Goal: Book appointment/travel/reservation

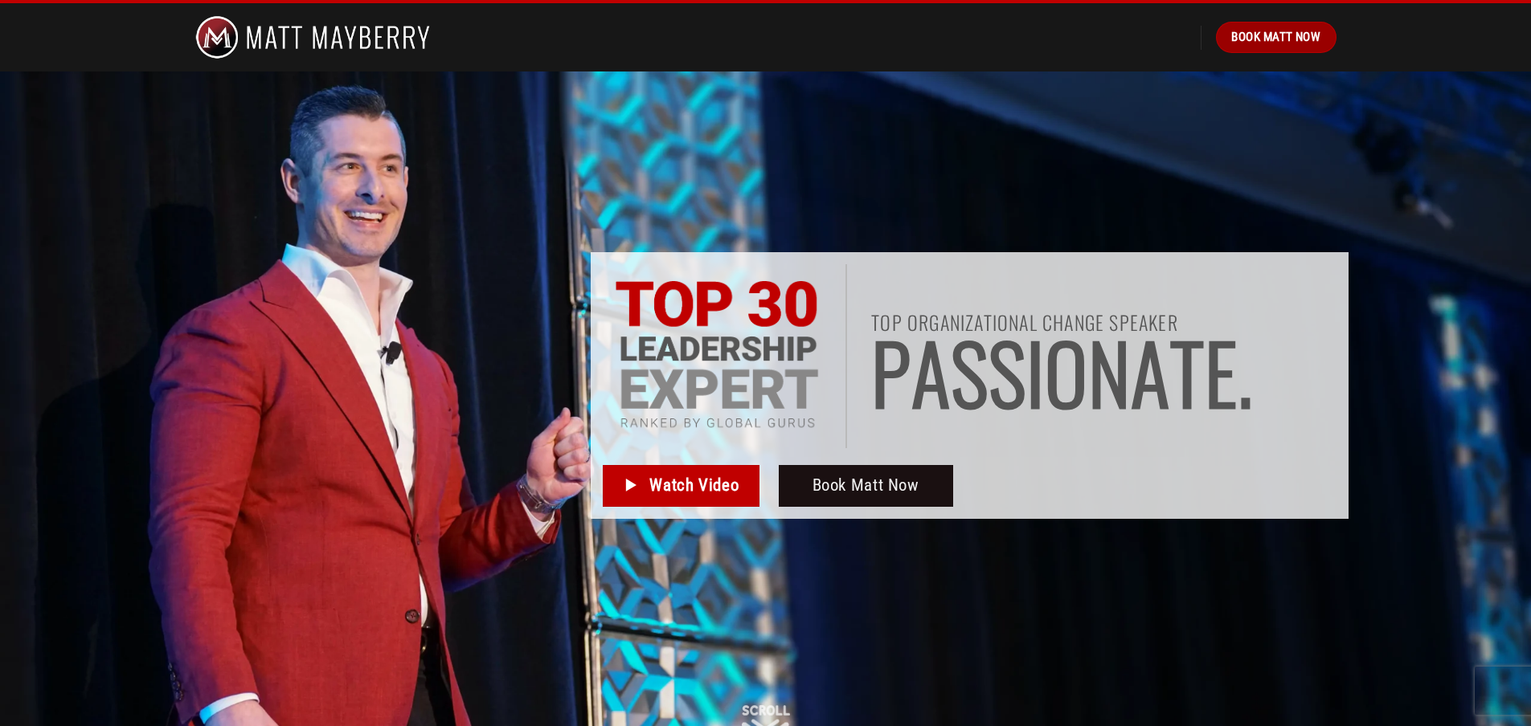
click at [1236, 39] on span "Book Matt Now" at bounding box center [1275, 36] width 89 height 19
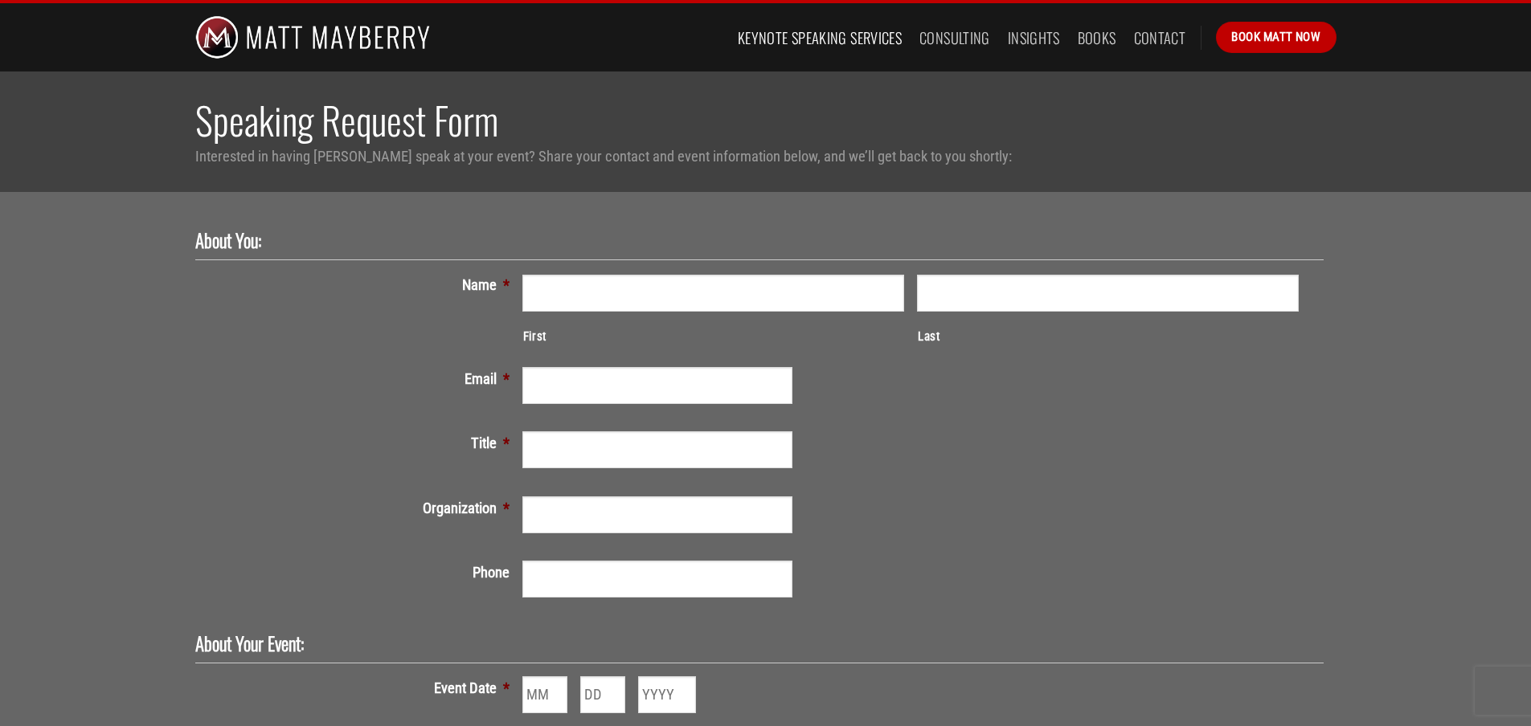
click at [839, 42] on link "Keynote Speaking Services" at bounding box center [820, 37] width 164 height 29
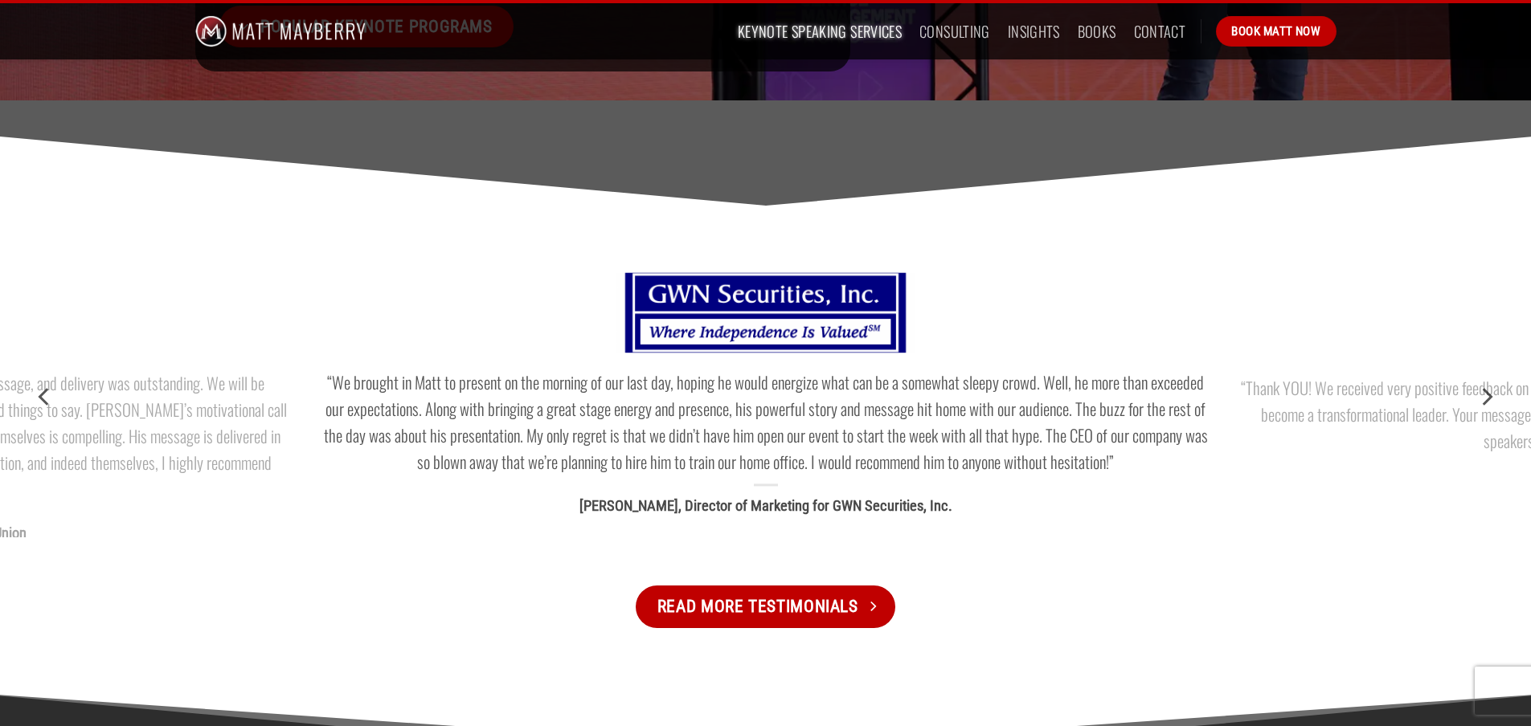
scroll to position [803, 0]
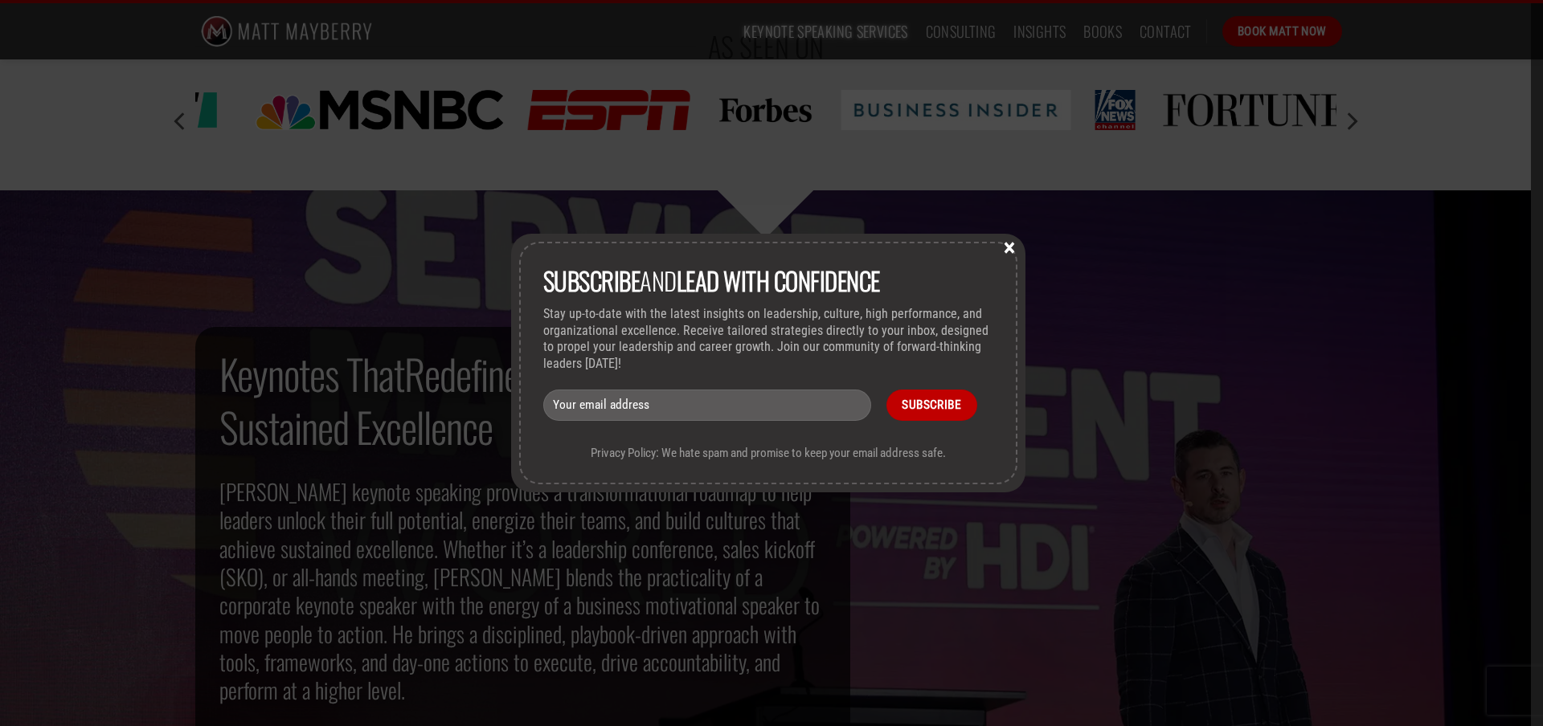
click at [1016, 249] on button "×" at bounding box center [1009, 246] width 24 height 14
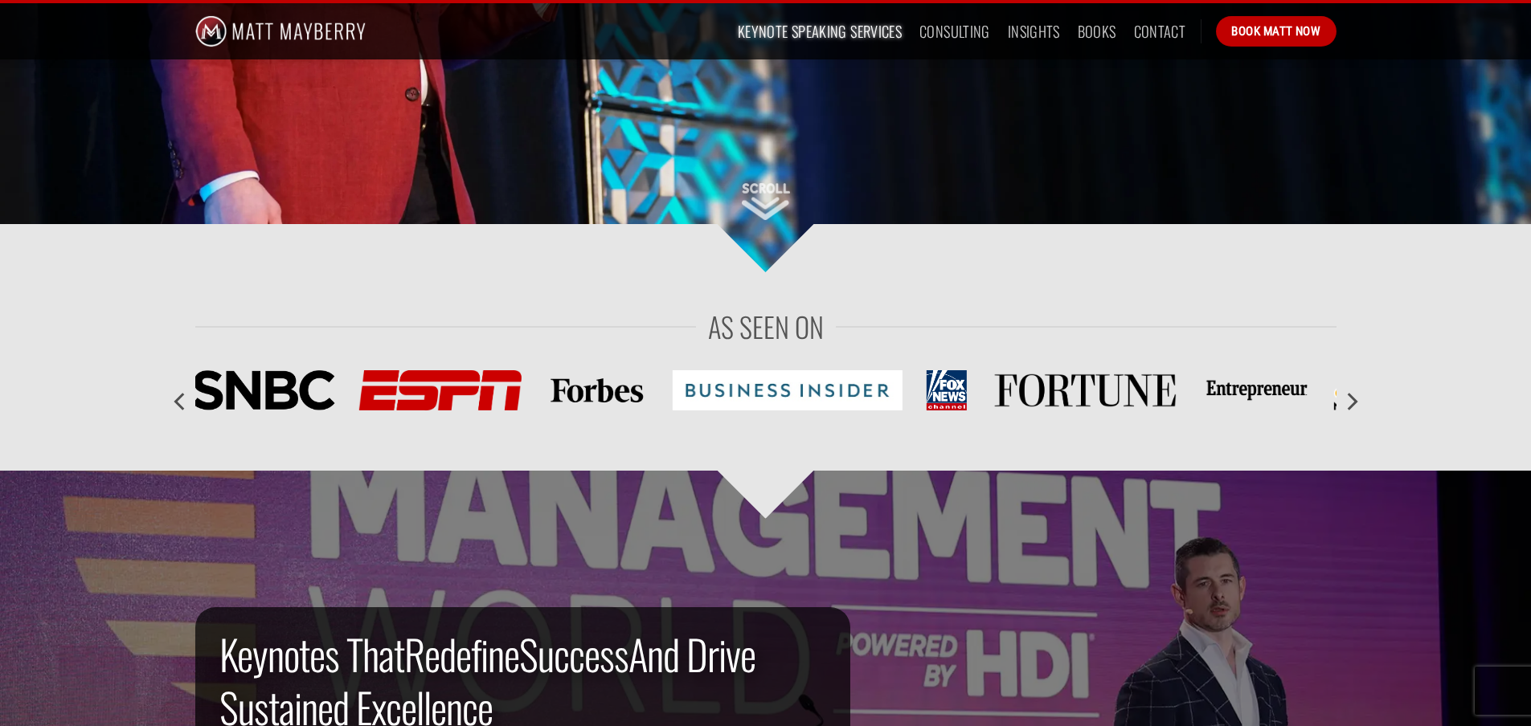
scroll to position [284, 0]
